Goal: Information Seeking & Learning: Find specific fact

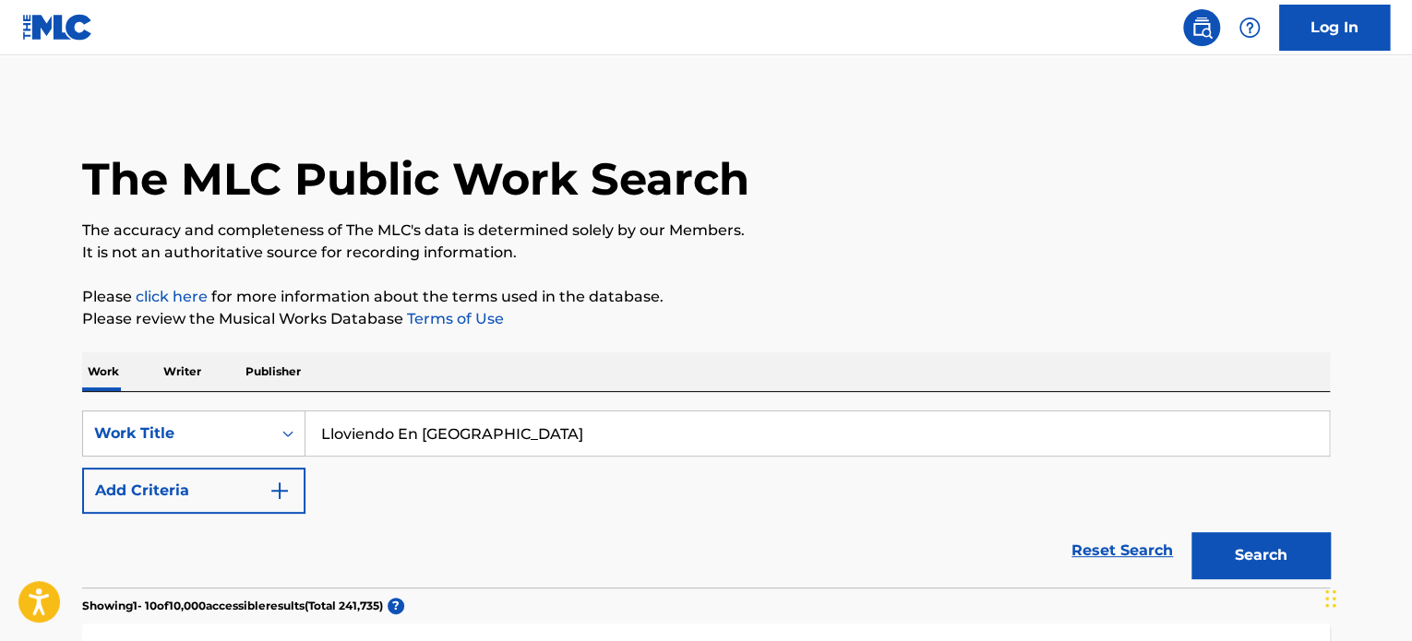
click at [457, 430] on input "Lloviendo En [GEOGRAPHIC_DATA]" at bounding box center [816, 434] width 1023 height 44
paste input "Se Enloqueció"
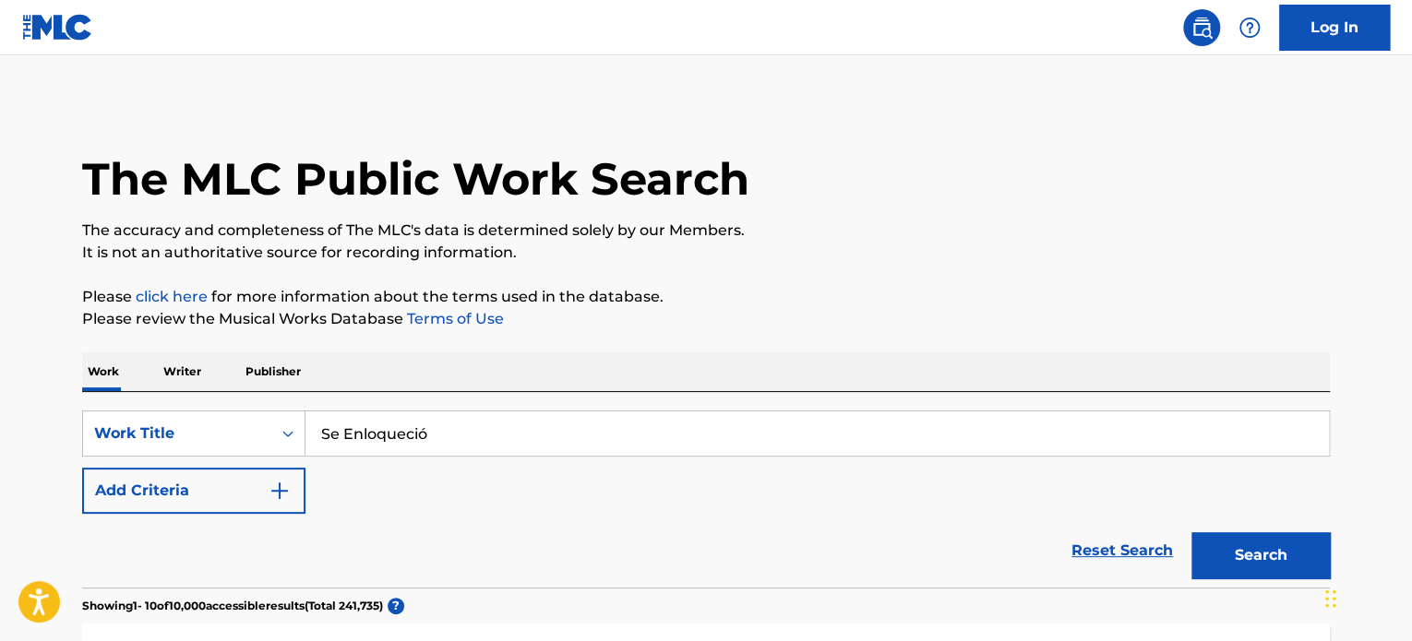
type input "Se Enloqueció"
click at [245, 486] on button "Add Criteria" at bounding box center [193, 491] width 223 height 46
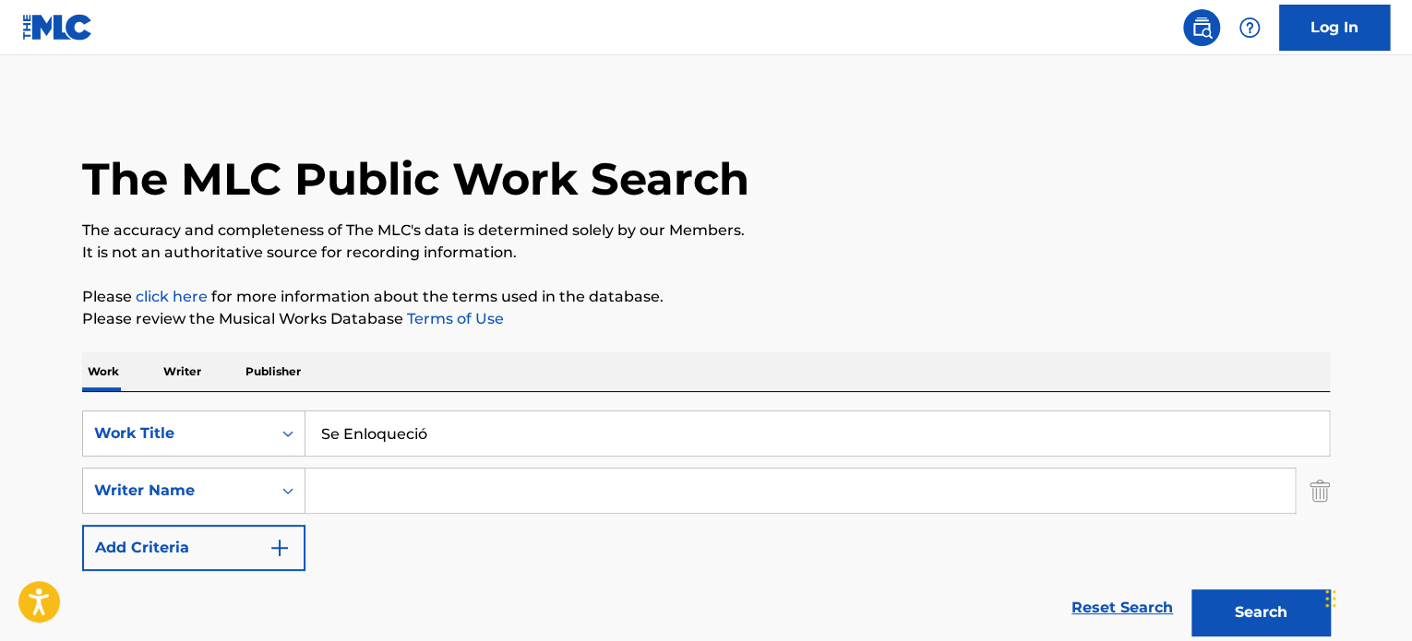
click at [464, 490] on input "Search Form" at bounding box center [799, 491] width 989 height 44
type input "[PERSON_NAME]"
click at [1191, 590] on button "Search" at bounding box center [1260, 613] width 138 height 46
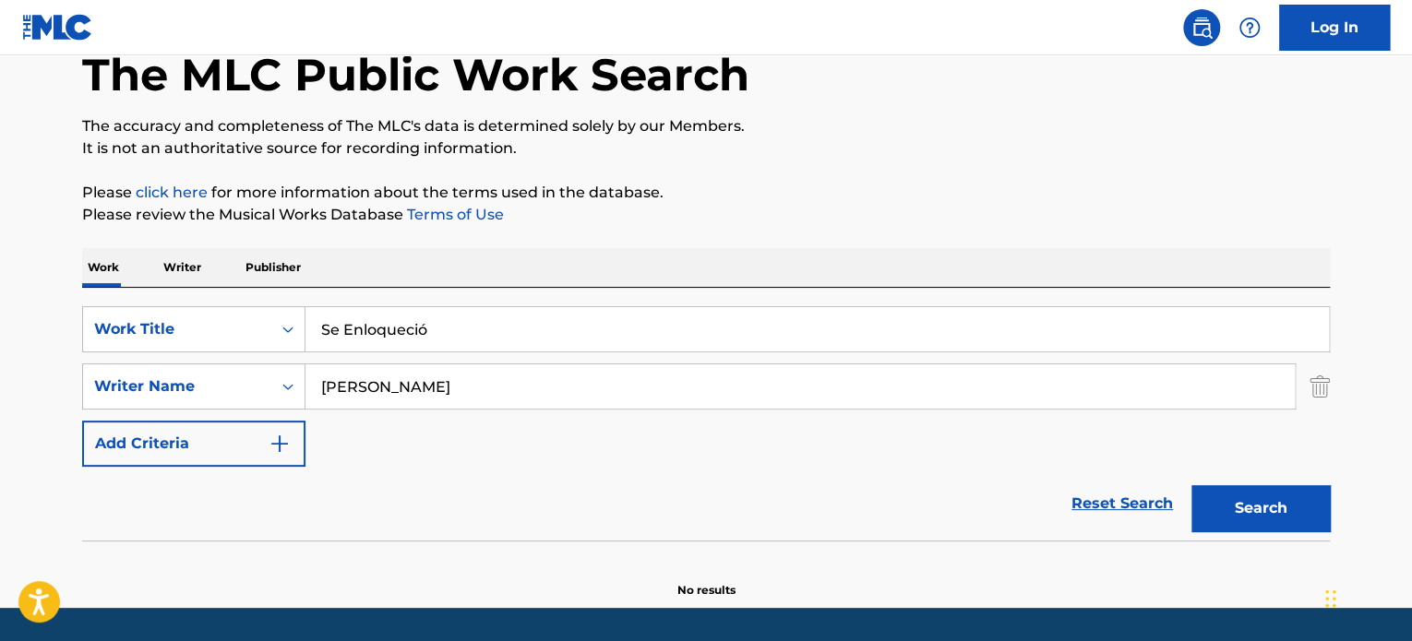
scroll to position [159, 0]
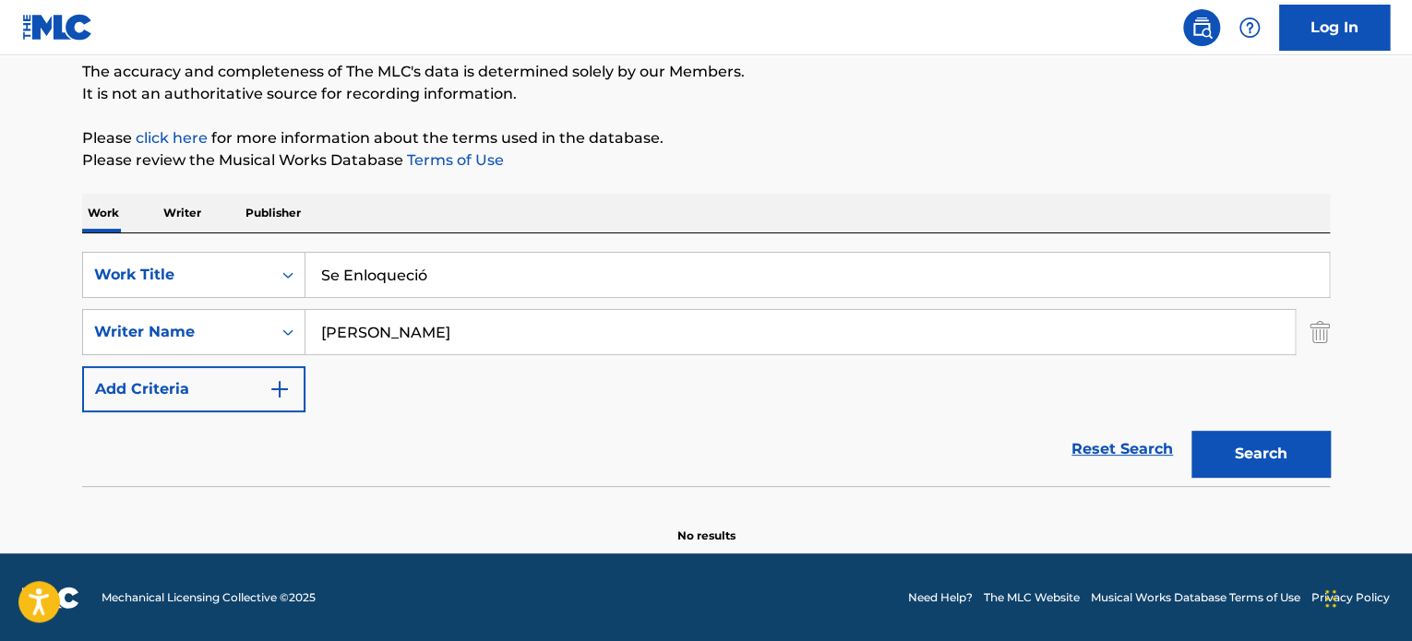
click at [1254, 464] on button "Search" at bounding box center [1260, 454] width 138 height 46
drag, startPoint x: 509, startPoint y: 331, endPoint x: -6, endPoint y: 317, distance: 516.1
click at [0, 317] on html "Accessibility Screen-Reader Guide, Feedback, and Issue Reporting | New window C…" at bounding box center [706, 161] width 1412 height 641
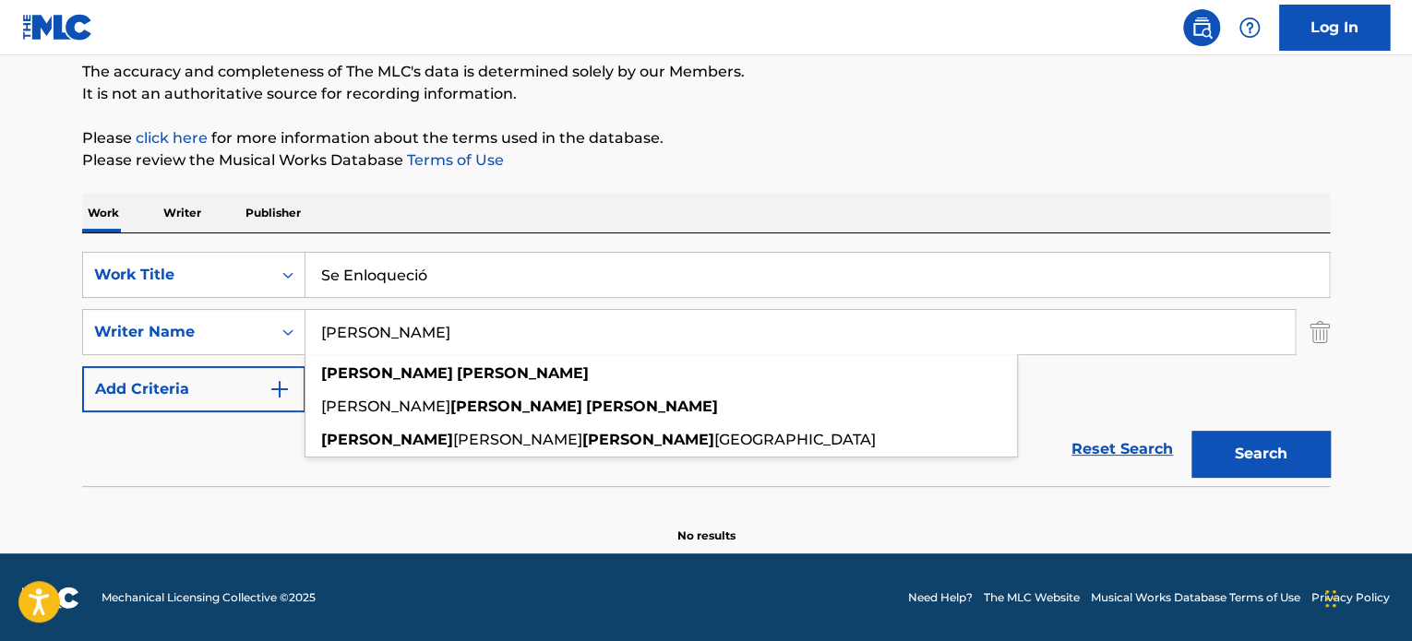
type input "[PERSON_NAME]"
click at [1191, 431] on button "Search" at bounding box center [1260, 454] width 138 height 46
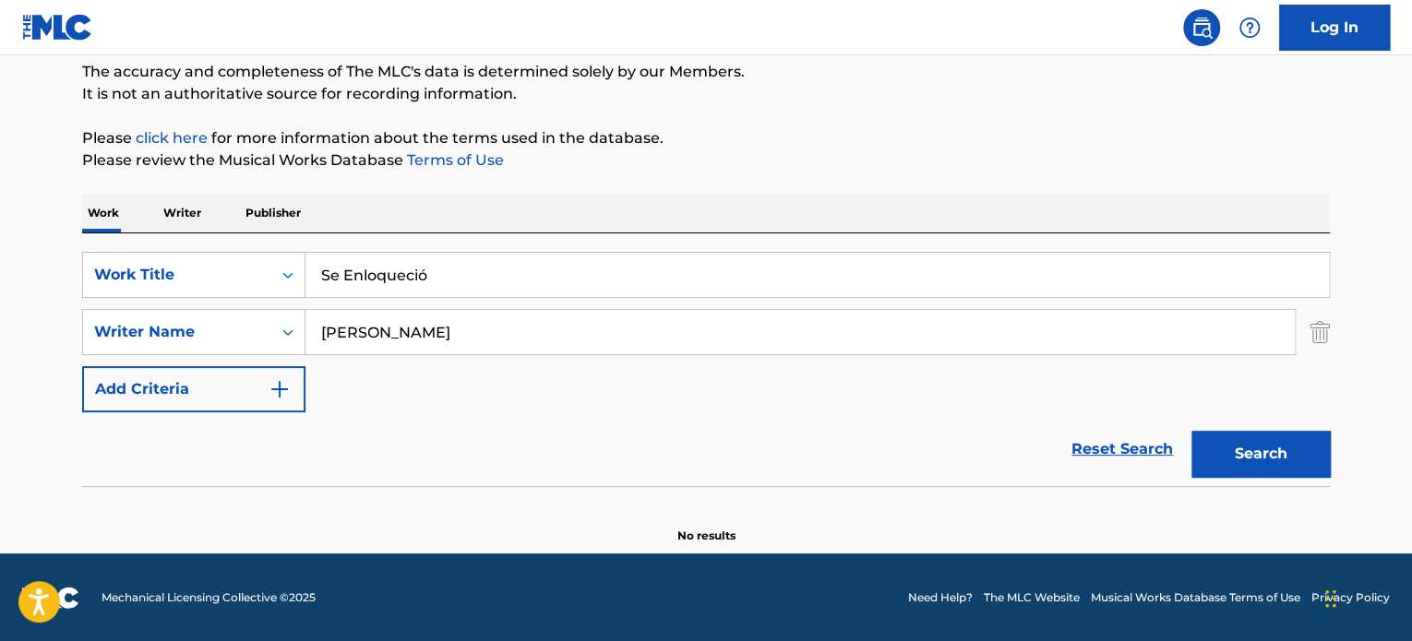
click at [443, 266] on input "Se Enloqueció" at bounding box center [816, 275] width 1023 height 44
paste input "[PERSON_NAME]"
click at [437, 273] on input "Se [PERSON_NAME]" at bounding box center [816, 275] width 1023 height 44
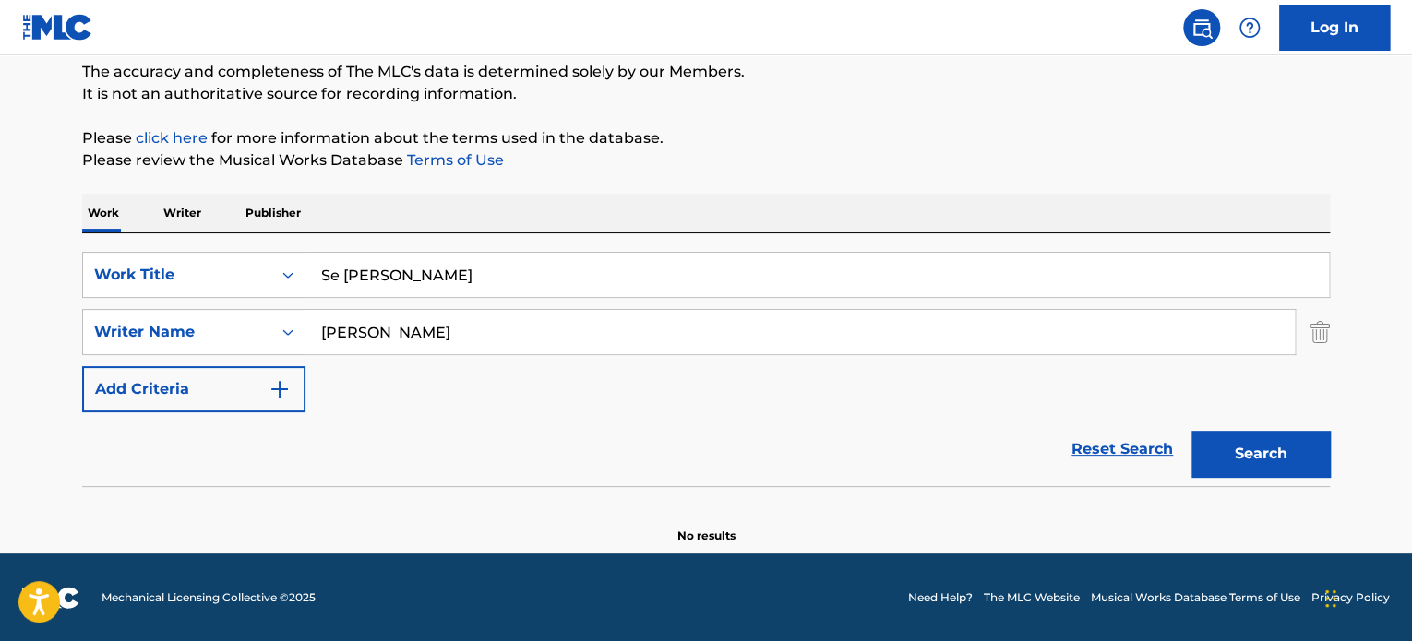
click at [437, 272] on input "Se [PERSON_NAME]" at bounding box center [816, 275] width 1023 height 44
click at [437, 271] on input "Se [PERSON_NAME]" at bounding box center [816, 275] width 1023 height 44
paste input "Search Form"
type input "[PERSON_NAME]"
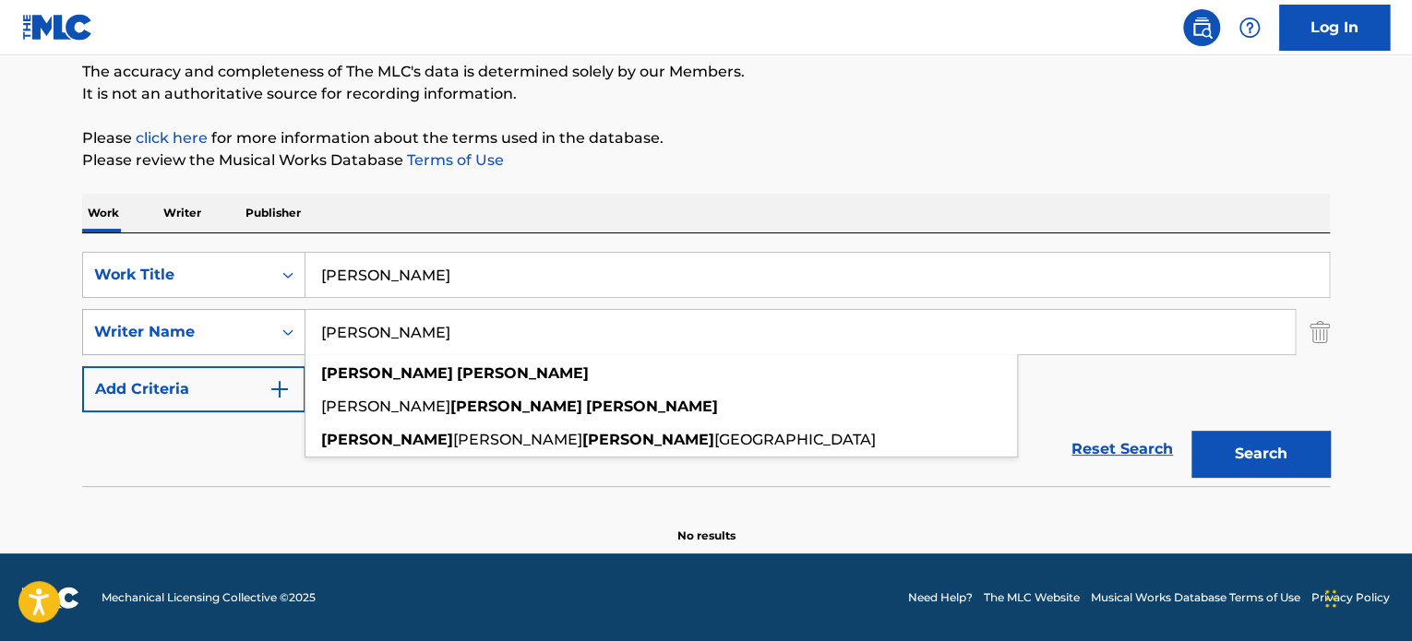
drag, startPoint x: 483, startPoint y: 353, endPoint x: 290, endPoint y: 324, distance: 195.1
click at [288, 328] on div "SearchWithCriteriaca62c0bf-ff60-48a0-81c5-10579d20db2c Writer Name [PERSON_NAME…" at bounding box center [706, 332] width 1248 height 46
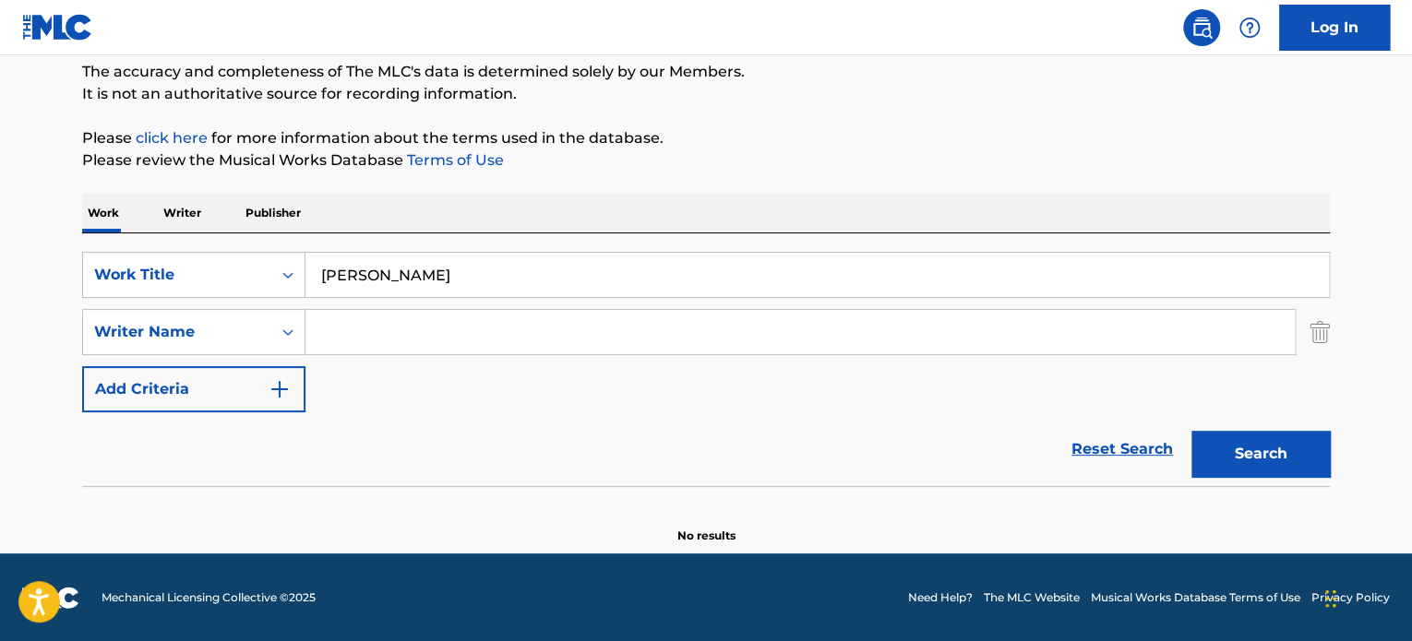
click at [439, 349] on input "Search Form" at bounding box center [799, 332] width 989 height 44
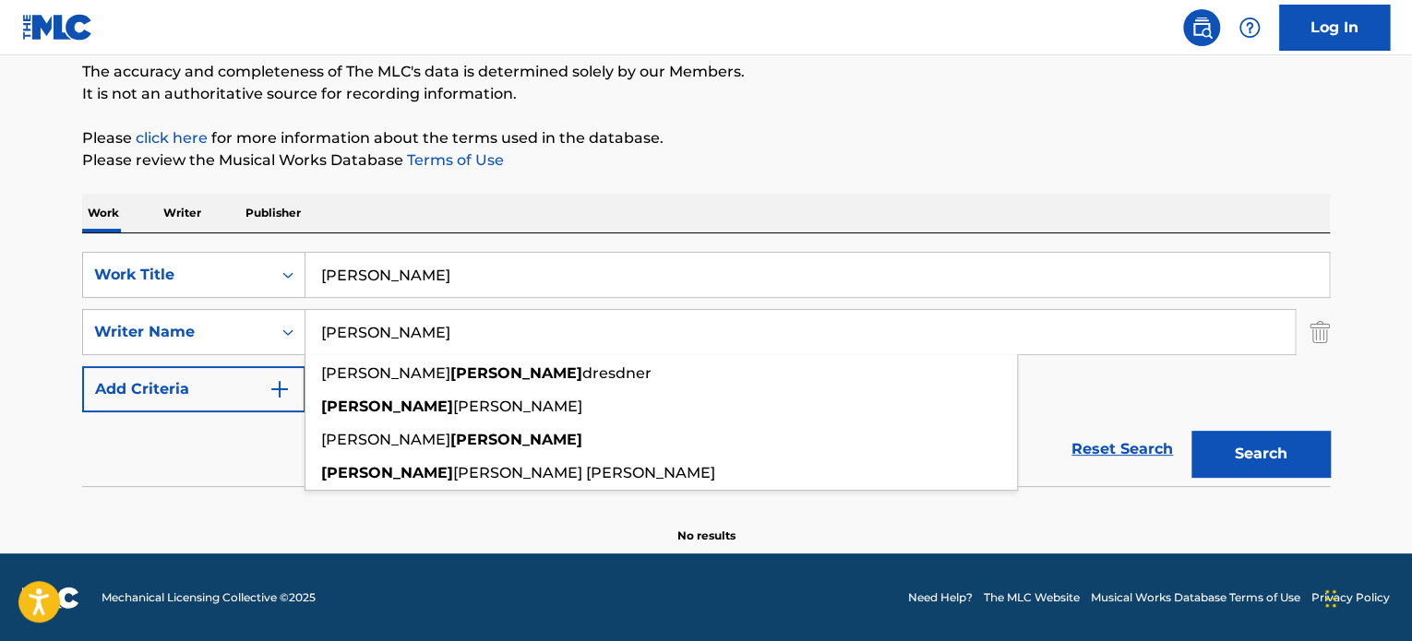
click at [1191, 431] on button "Search" at bounding box center [1260, 454] width 138 height 46
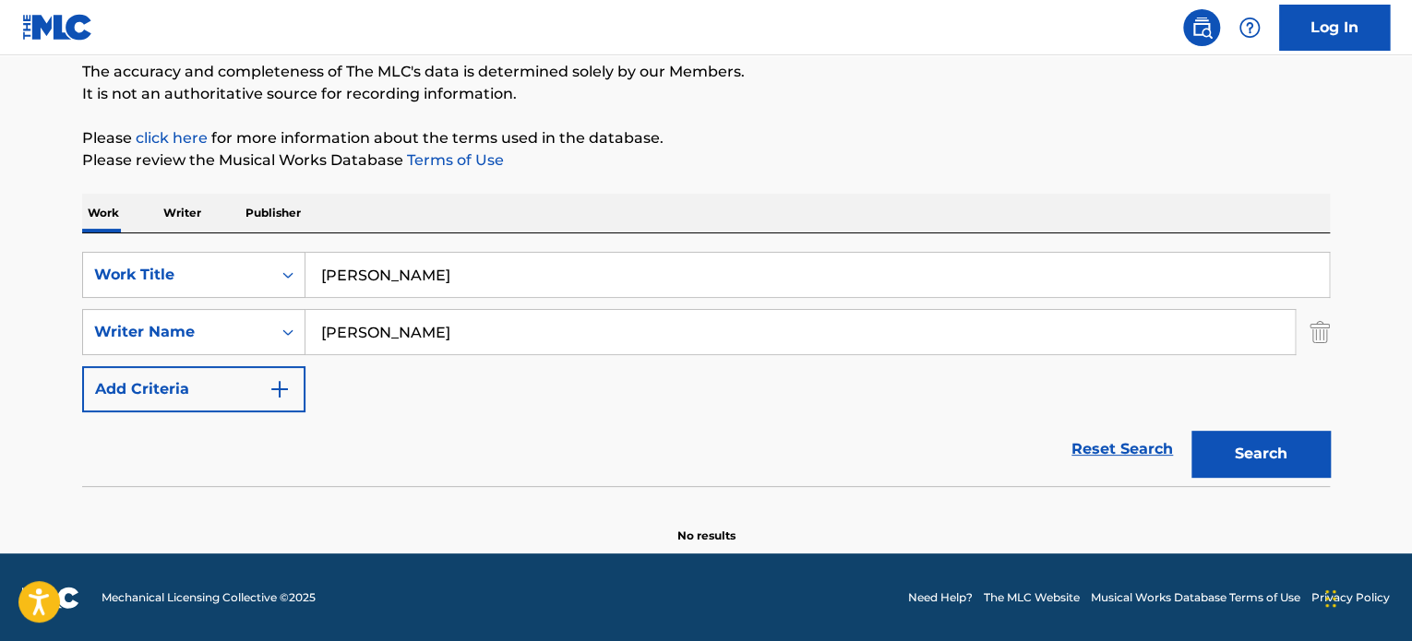
click at [1246, 457] on button "Search" at bounding box center [1260, 454] width 138 height 46
click at [1240, 455] on button "Search" at bounding box center [1260, 454] width 138 height 46
click at [420, 342] on input "[PERSON_NAME]" at bounding box center [799, 332] width 989 height 44
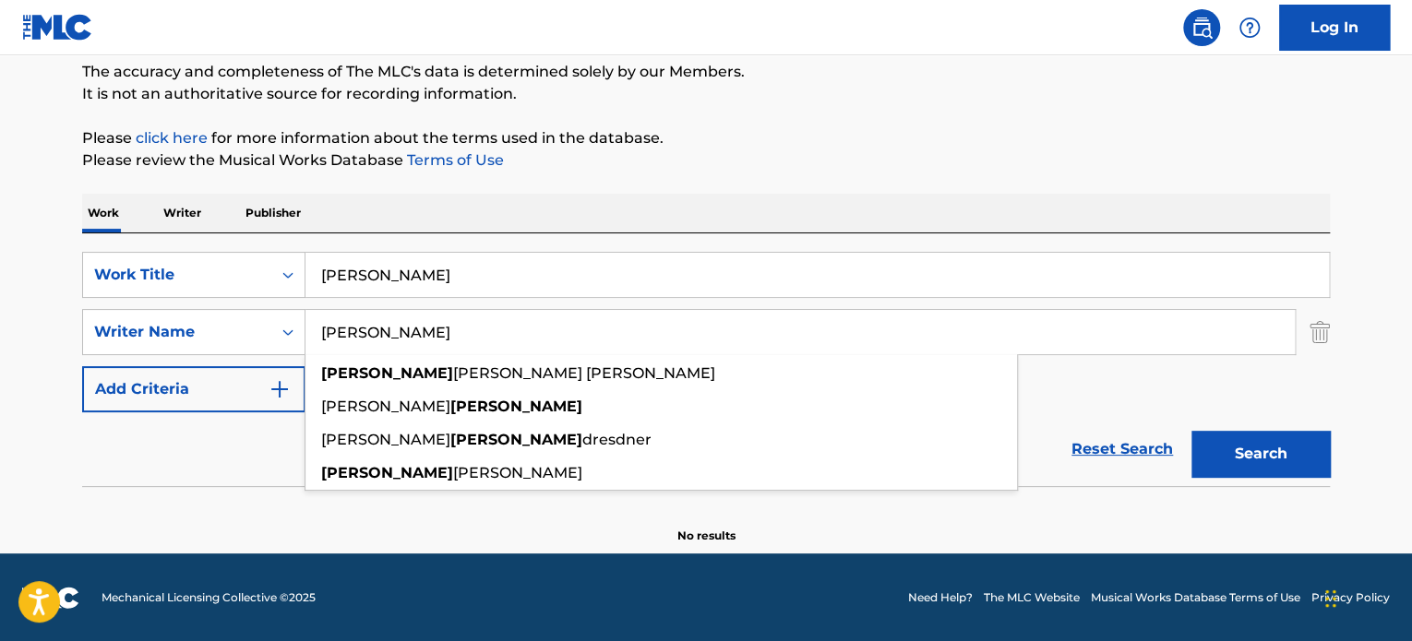
click at [420, 342] on input "[PERSON_NAME]" at bounding box center [799, 332] width 989 height 44
paste input "[PERSON_NAME]"
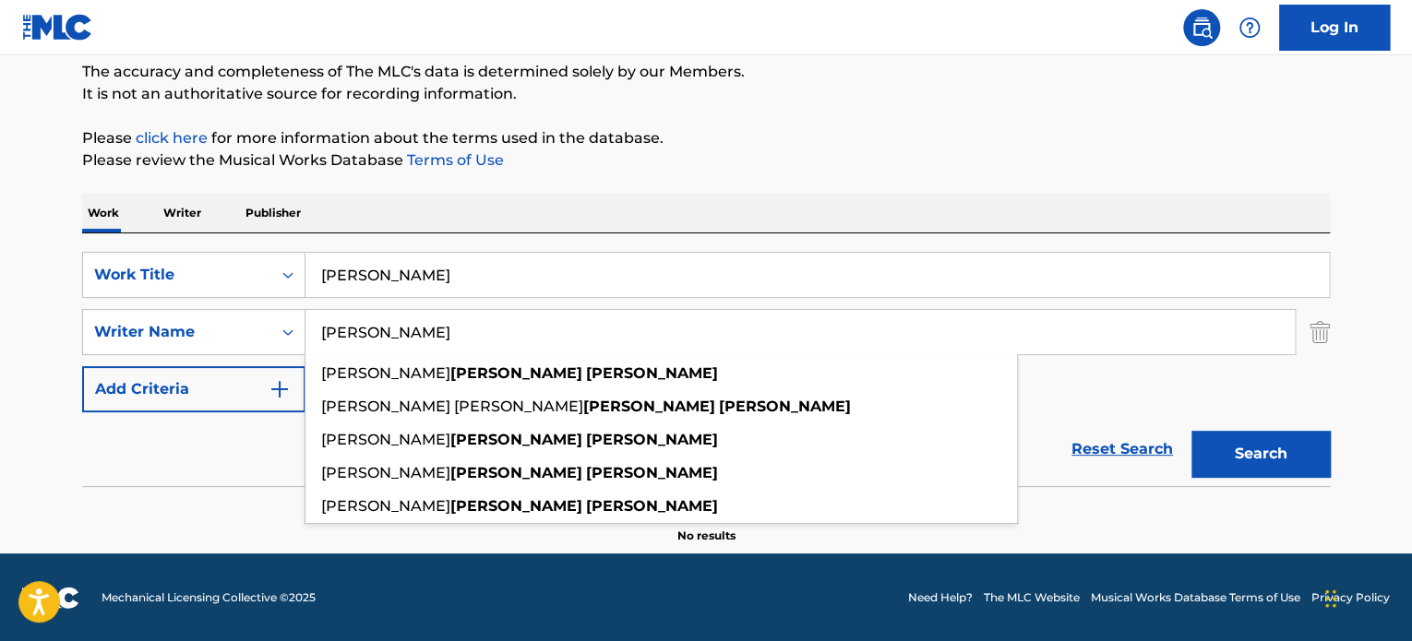
type input "[PERSON_NAME]"
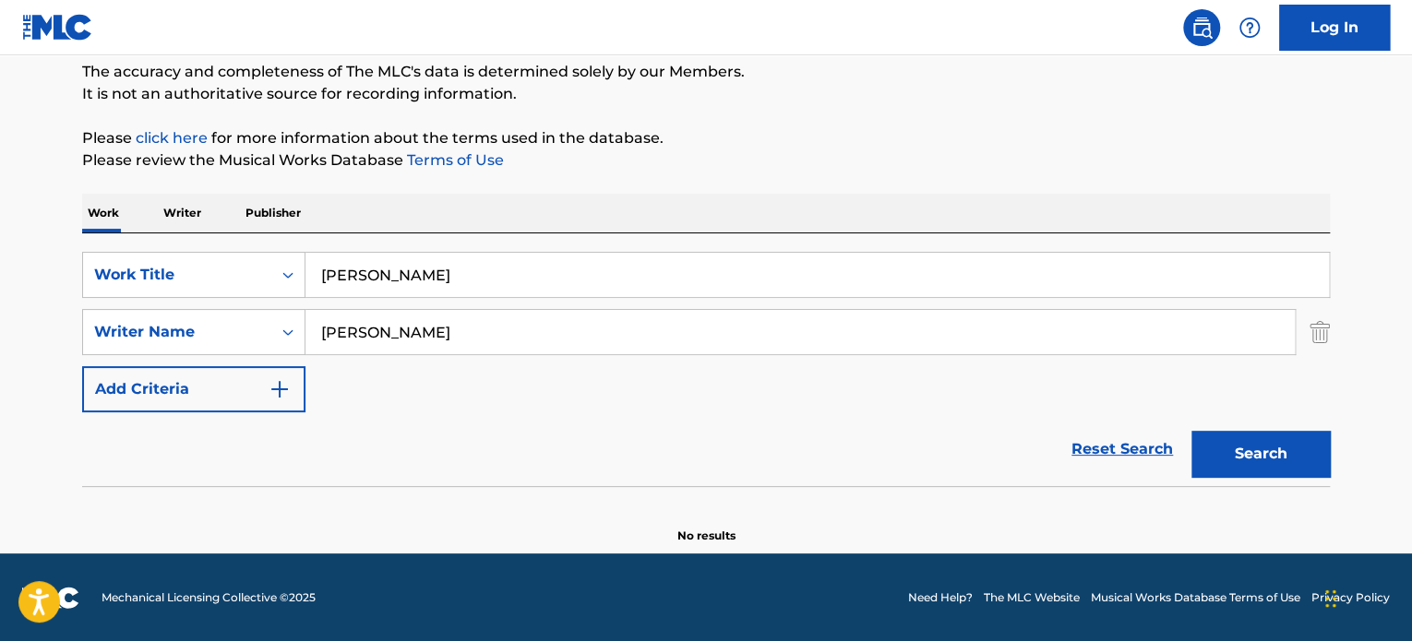
drag, startPoint x: 463, startPoint y: 268, endPoint x: 174, endPoint y: 237, distance: 291.4
click at [156, 239] on div "SearchWithCriteria68eaa265-d7bf-4fbb-bc0a-47166358536f Work Title [PERSON_NAME]…" at bounding box center [706, 359] width 1248 height 253
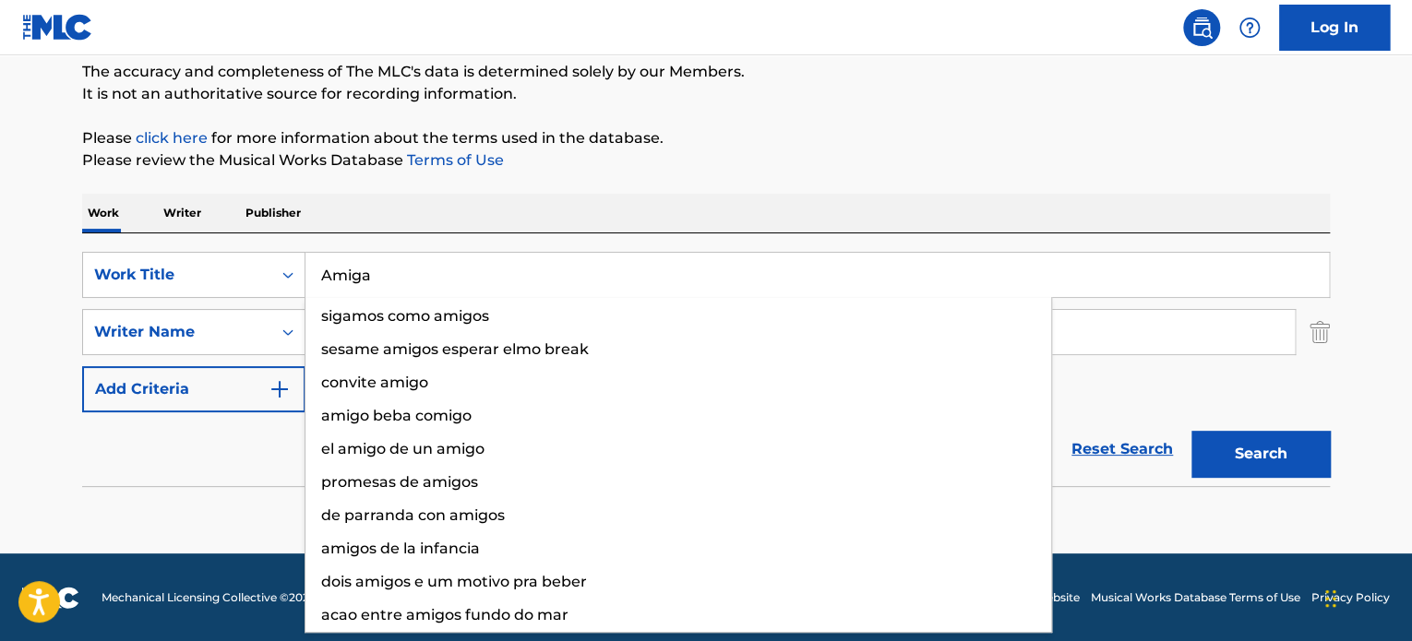
type input "Amiga"
click at [1191, 431] on button "Search" at bounding box center [1260, 454] width 138 height 46
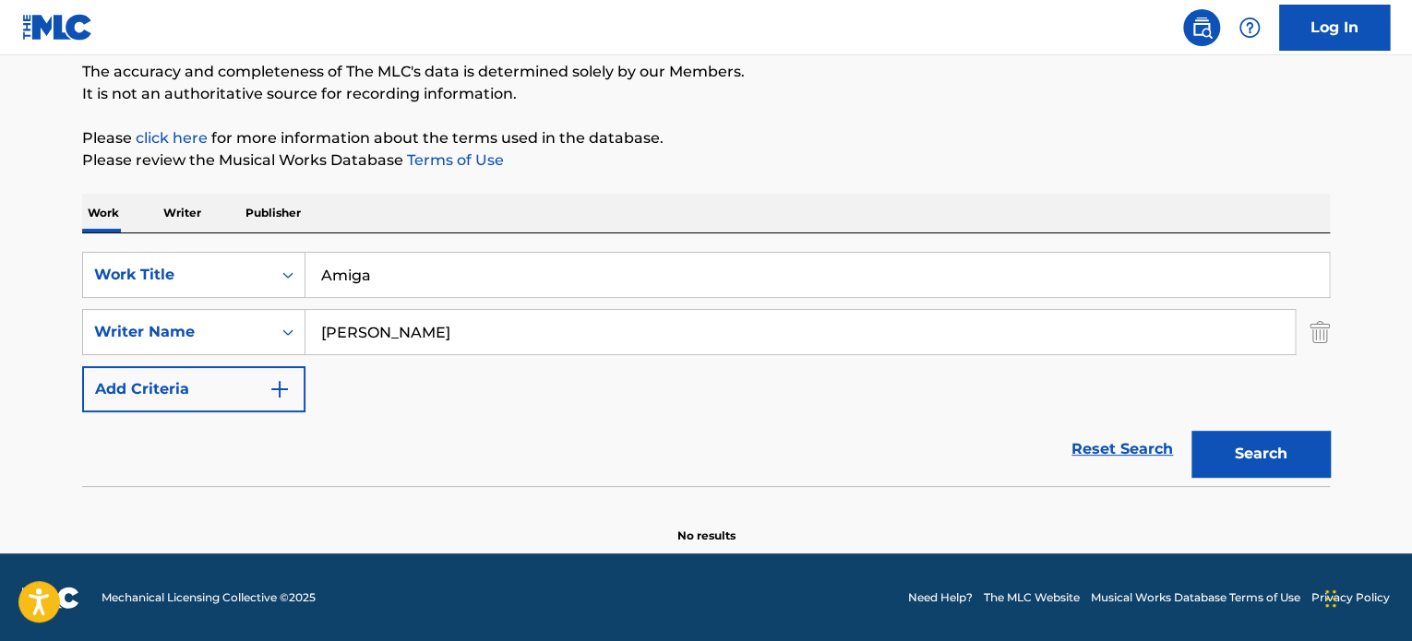
click at [1133, 400] on div "SearchWithCriteria68eaa265-d7bf-4fbb-bc0a-47166358536f Work Title Amiga SearchW…" at bounding box center [706, 332] width 1248 height 161
click at [1275, 449] on button "Search" at bounding box center [1260, 454] width 138 height 46
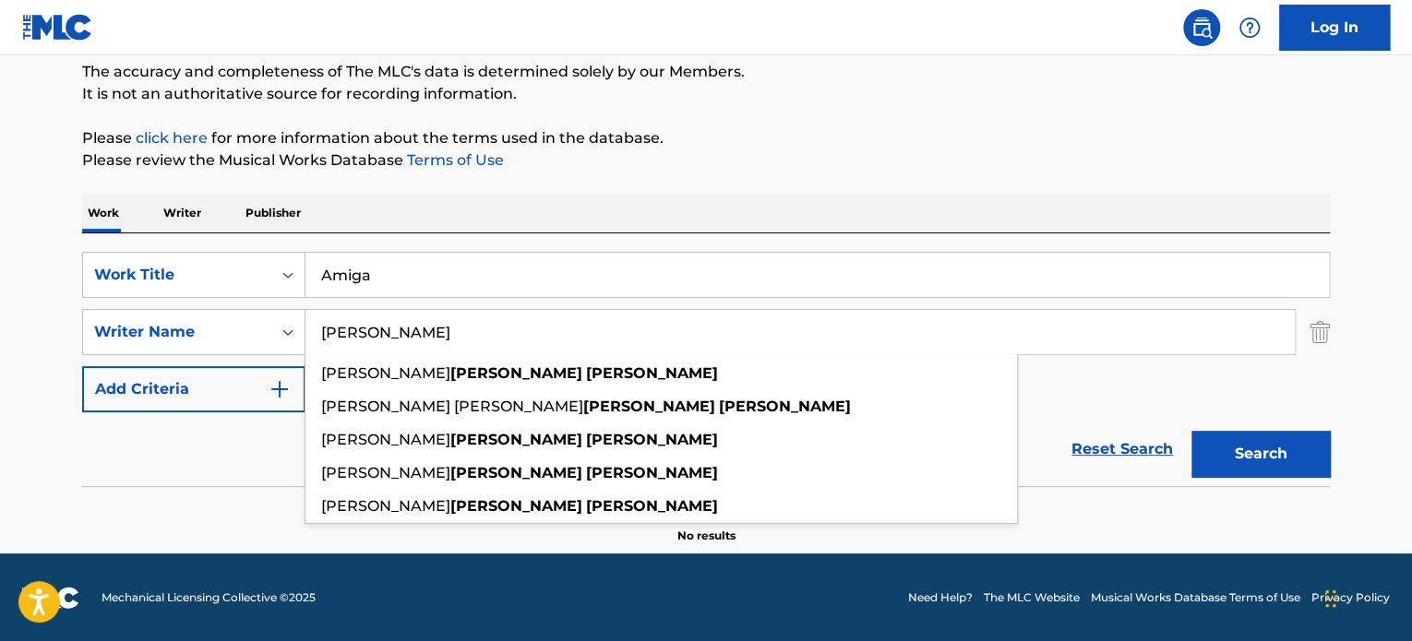
drag, startPoint x: 744, startPoint y: 339, endPoint x: 162, endPoint y: 305, distance: 582.4
click at [159, 317] on div "SearchWithCriteriaca62c0bf-ff60-48a0-81c5-10579d20db2c Writer Name [PERSON_NAME…" at bounding box center [706, 332] width 1248 height 46
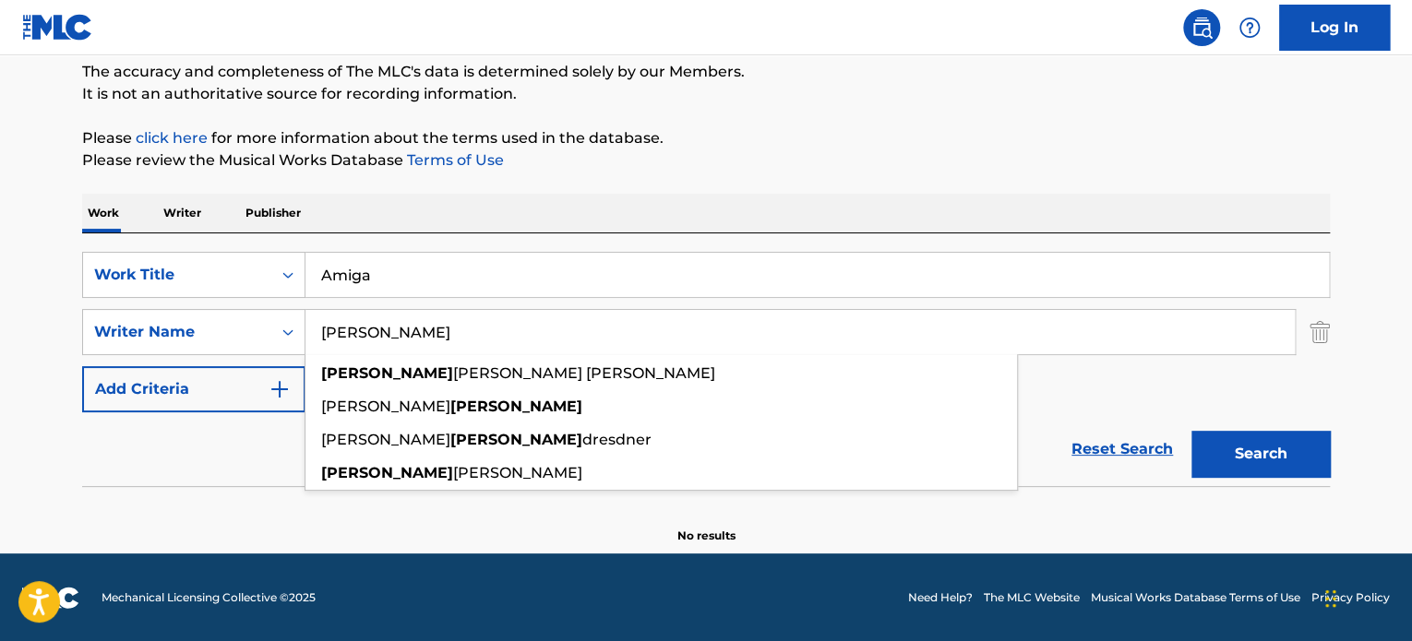
type input "[PERSON_NAME]"
click at [1191, 431] on button "Search" at bounding box center [1260, 454] width 138 height 46
